Goal: Go to known website: Access a specific website the user already knows

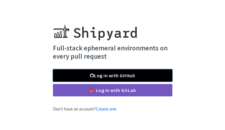
click at [150, 75] on link "Log in with GitHub" at bounding box center [112, 75] width 119 height 12
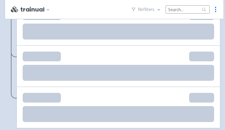
scroll to position [626, 0]
